Goal: Information Seeking & Learning: Check status

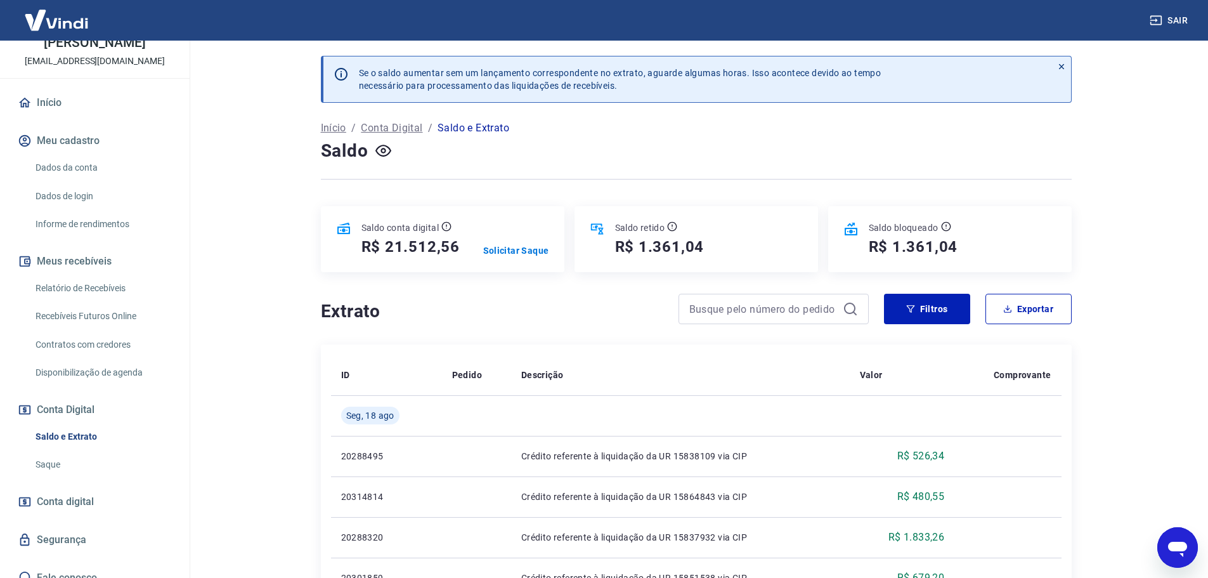
scroll to position [84, 0]
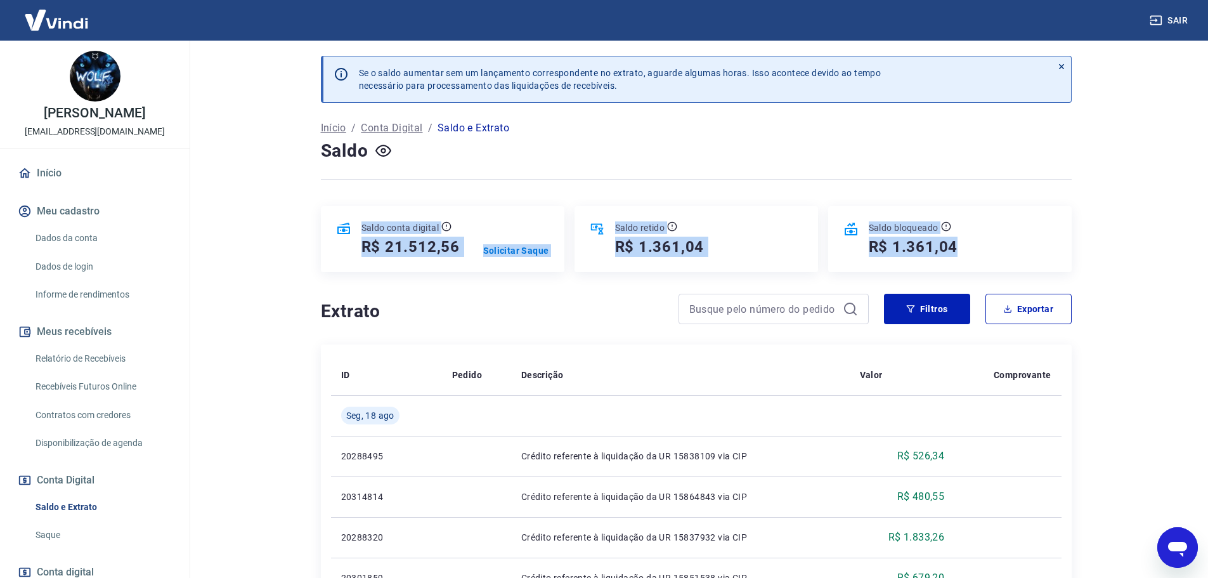
drag, startPoint x: 990, startPoint y: 253, endPoint x: 535, endPoint y: 275, distance: 455.9
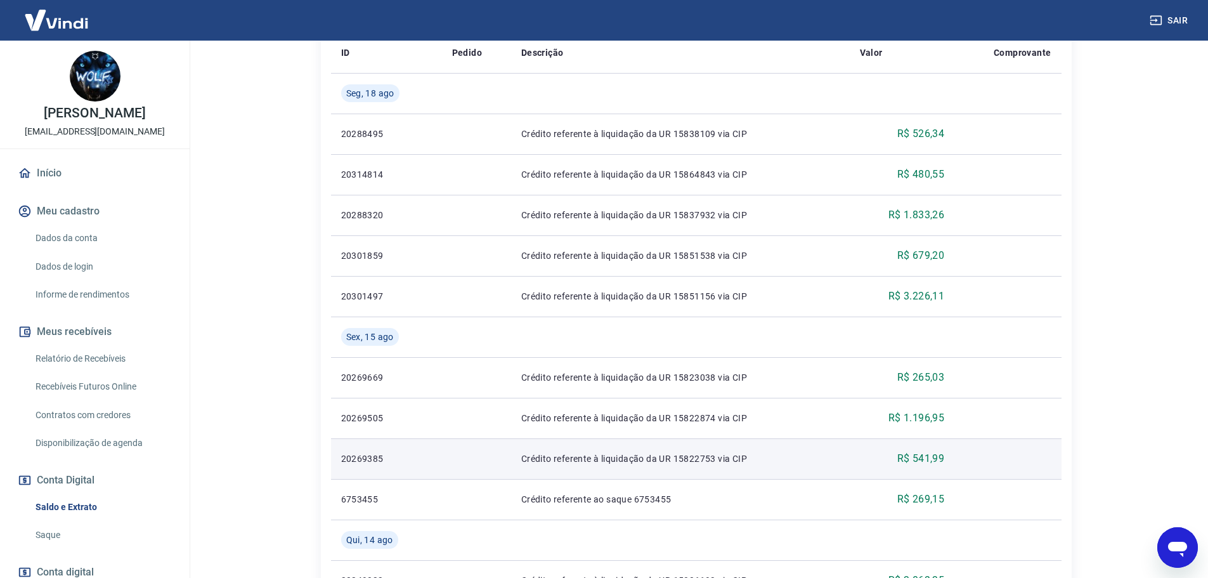
scroll to position [381, 0]
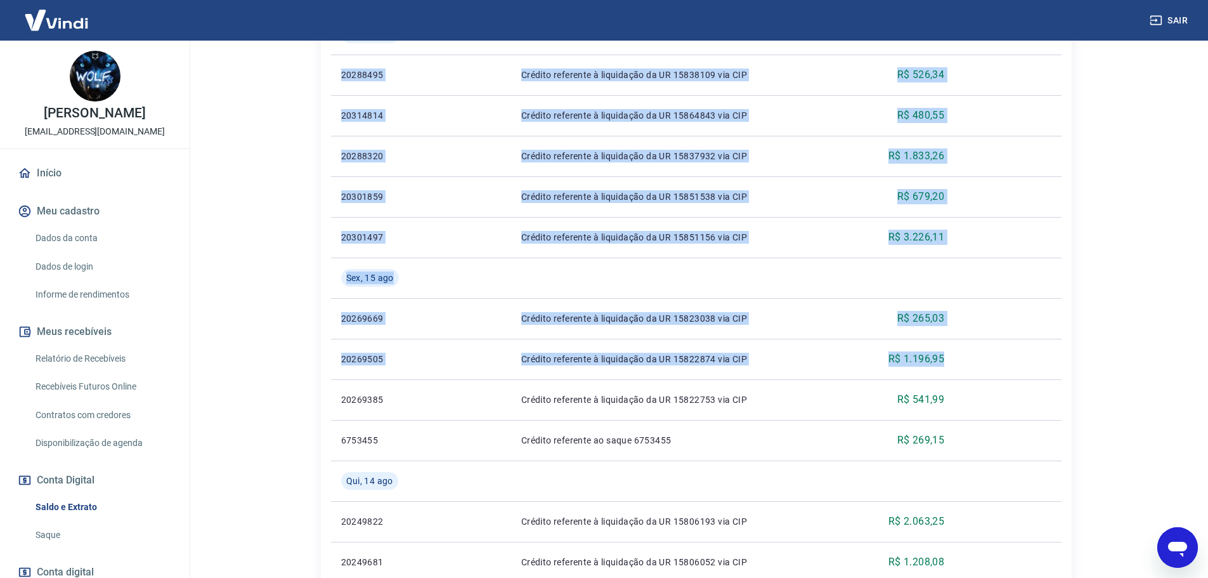
drag, startPoint x: 273, startPoint y: 108, endPoint x: 1070, endPoint y: 355, distance: 833.8
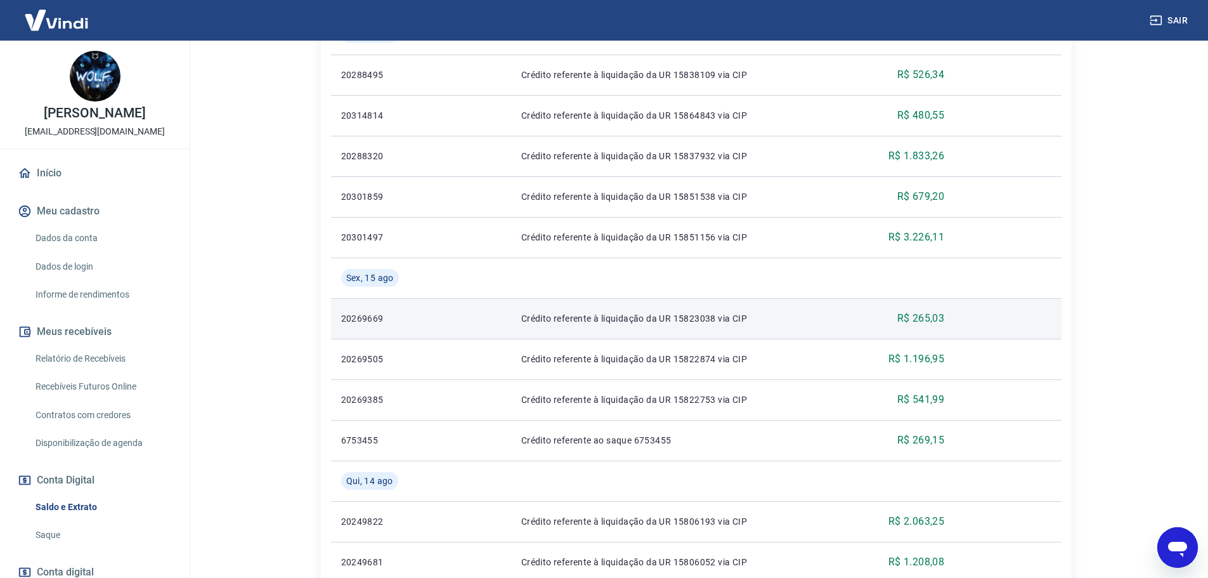
drag, startPoint x: 1107, startPoint y: 308, endPoint x: 1059, endPoint y: 330, distance: 52.5
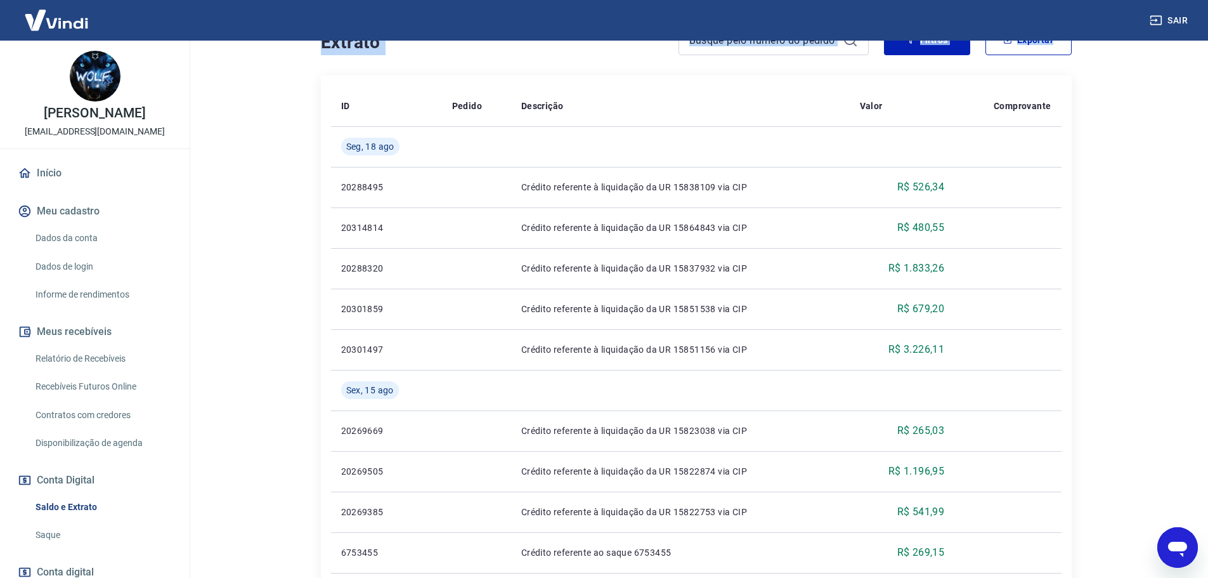
scroll to position [0, 0]
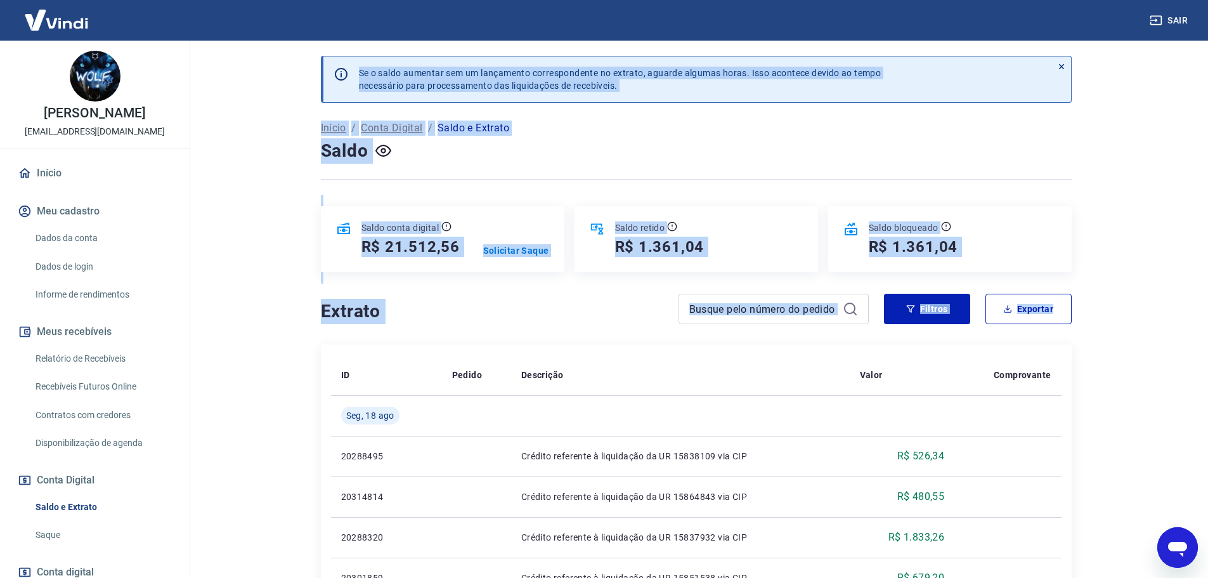
click at [793, 215] on div "Saldo retido R$ 1.361,04" at bounding box center [697, 239] width 244 height 66
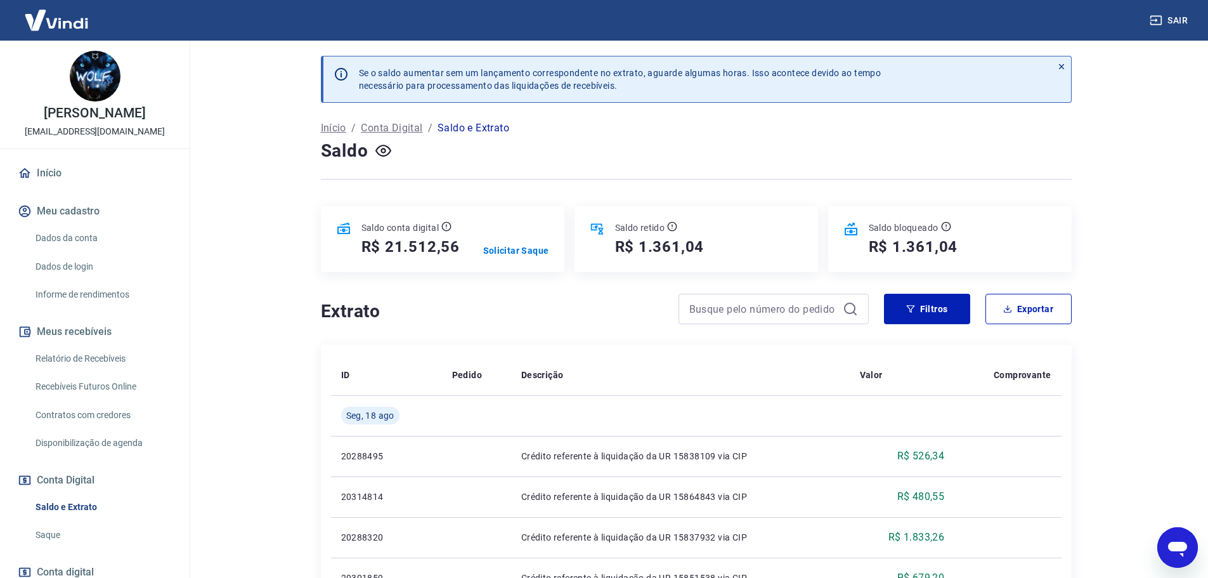
drag, startPoint x: 2313, startPoint y: 1079, endPoint x: 1160, endPoint y: 549, distance: 1269.2
click at [1160, 549] on div "Abrir janela de mensagens" at bounding box center [1178, 547] width 38 height 38
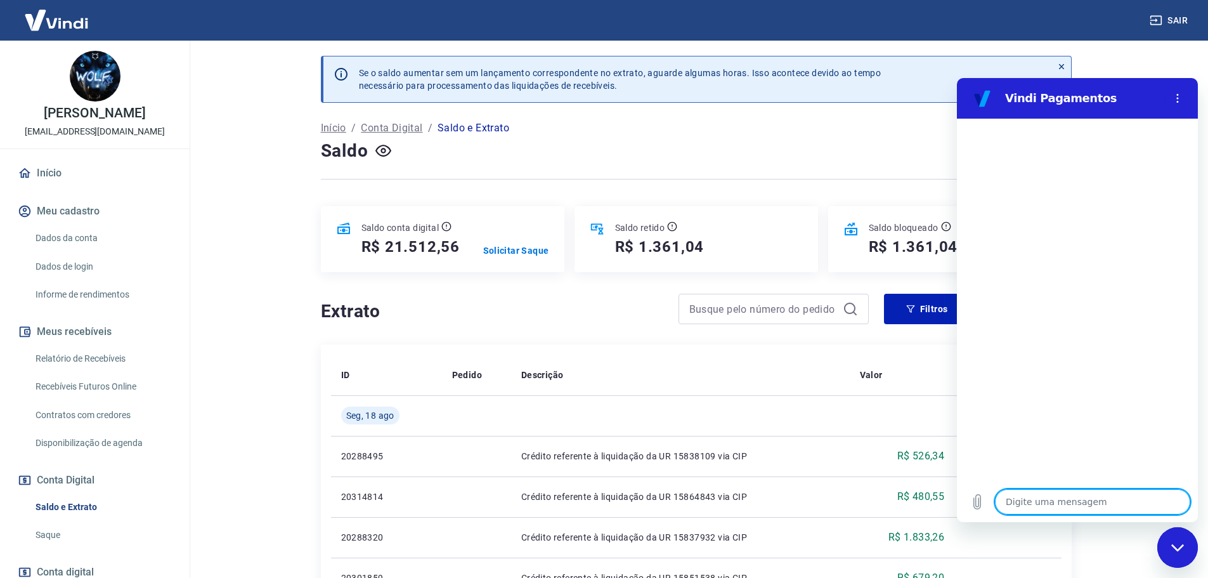
click at [1175, 545] on icon "Fechar janela de mensagens" at bounding box center [1177, 547] width 13 height 8
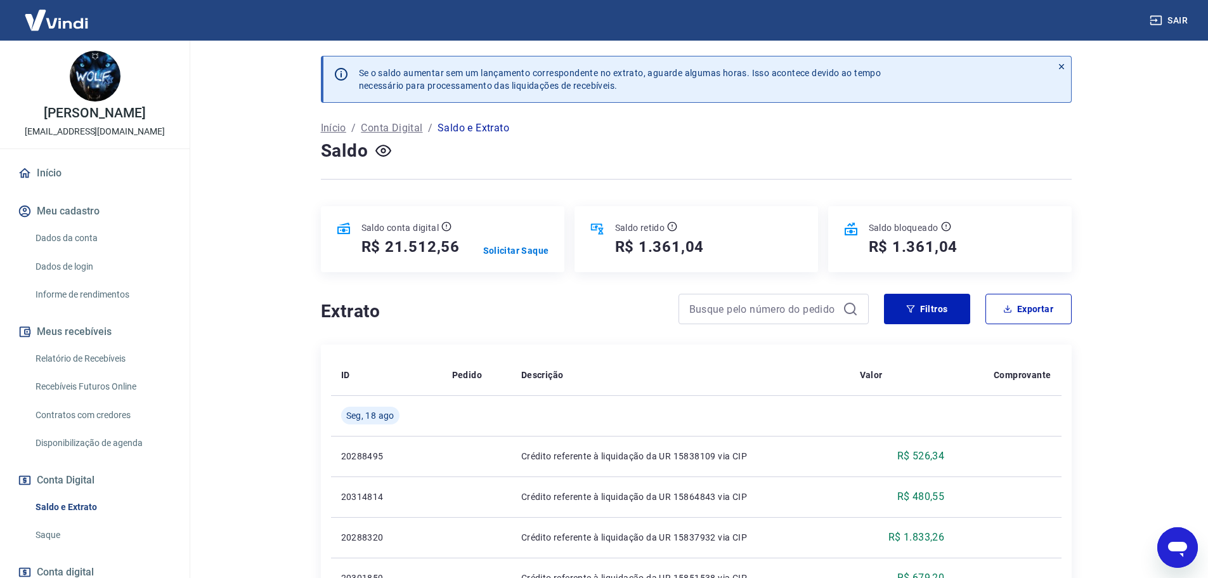
type textarea "x"
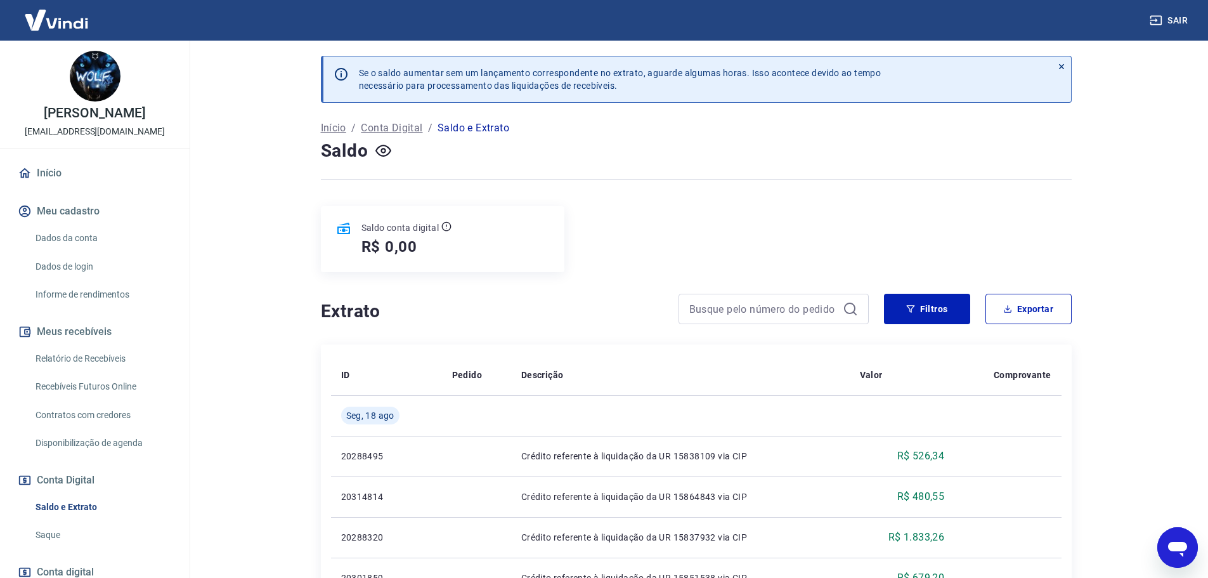
click at [89, 169] on link "Início" at bounding box center [94, 173] width 159 height 28
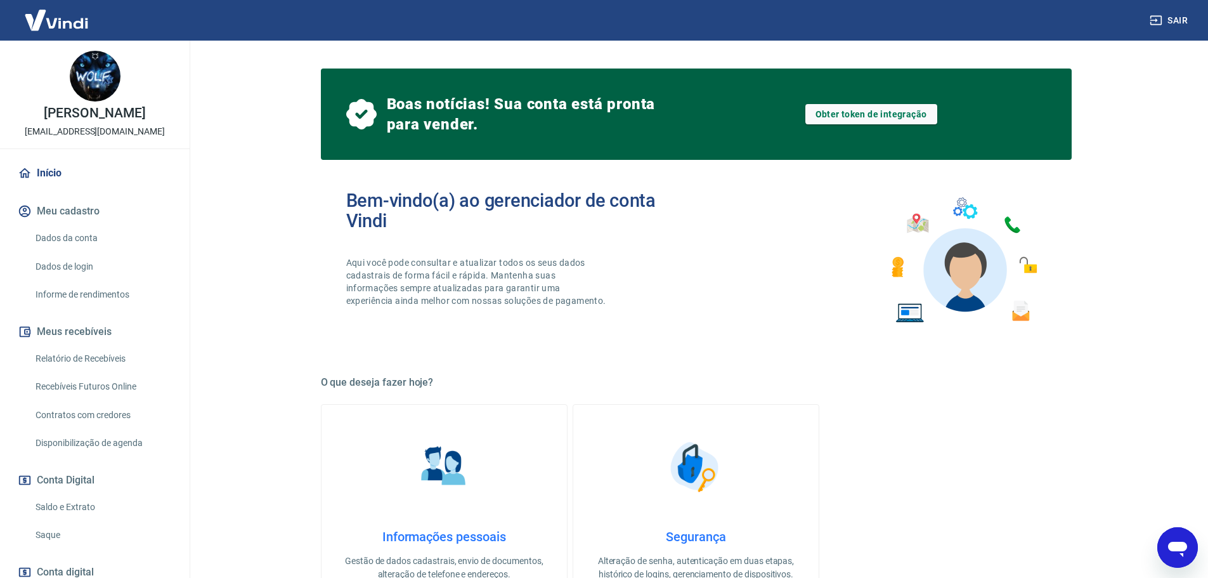
click at [100, 507] on link "Saldo e Extrato" at bounding box center [102, 507] width 144 height 26
